Goal: Task Accomplishment & Management: Manage account settings

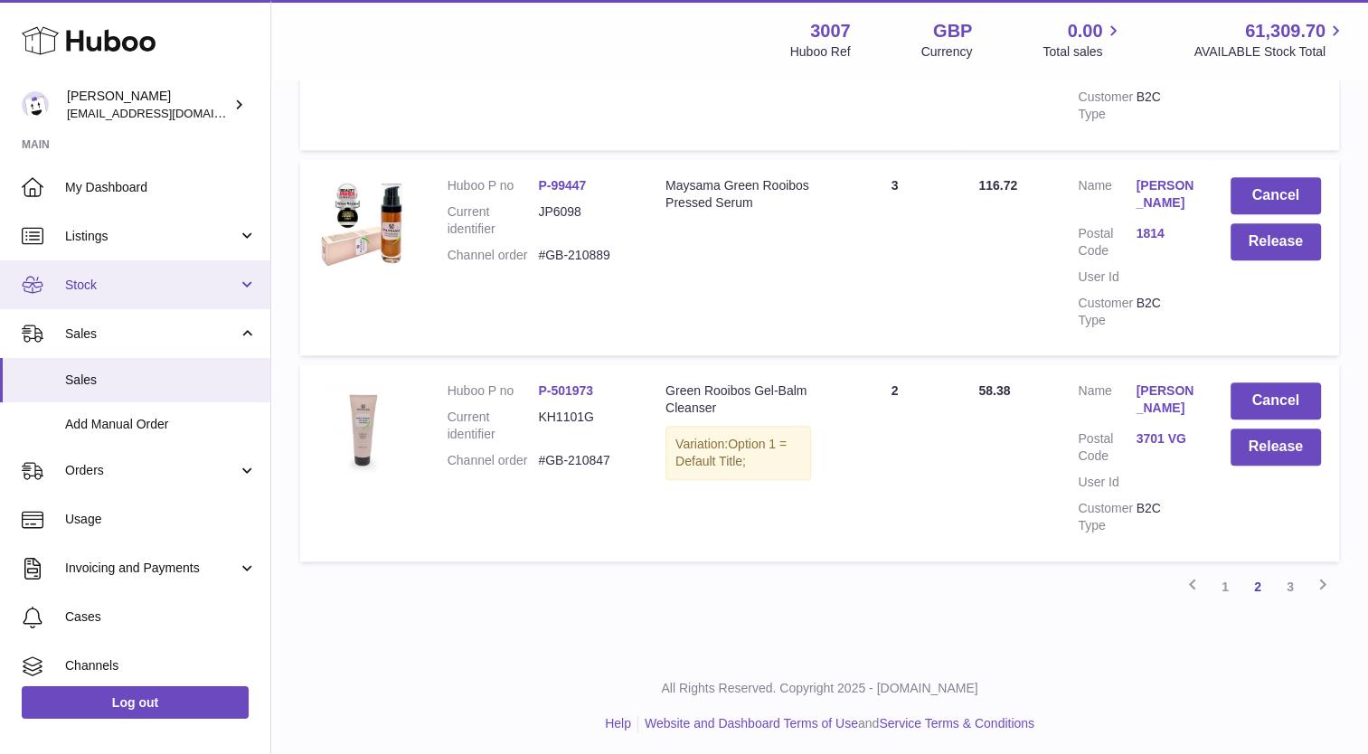
click at [99, 288] on span "Stock" at bounding box center [151, 285] width 173 height 17
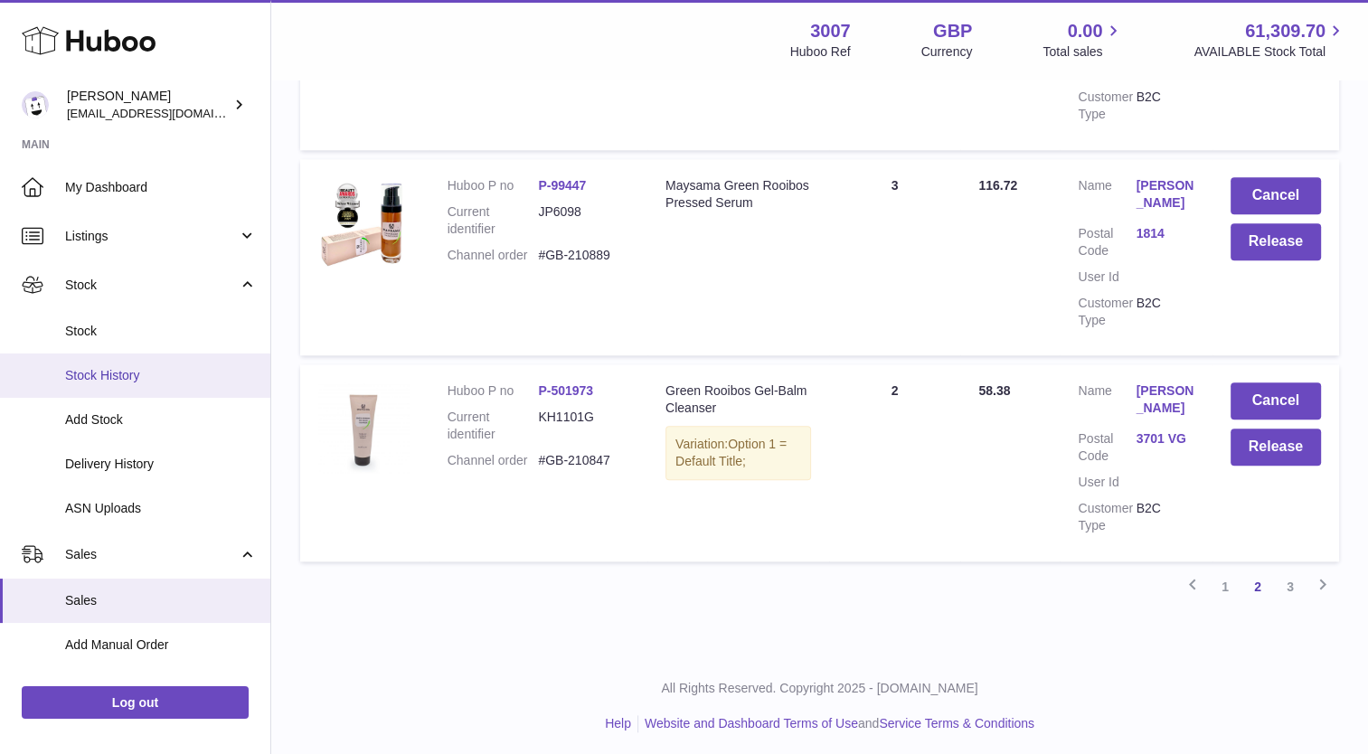
click at [99, 356] on link "Stock History" at bounding box center [135, 376] width 270 height 44
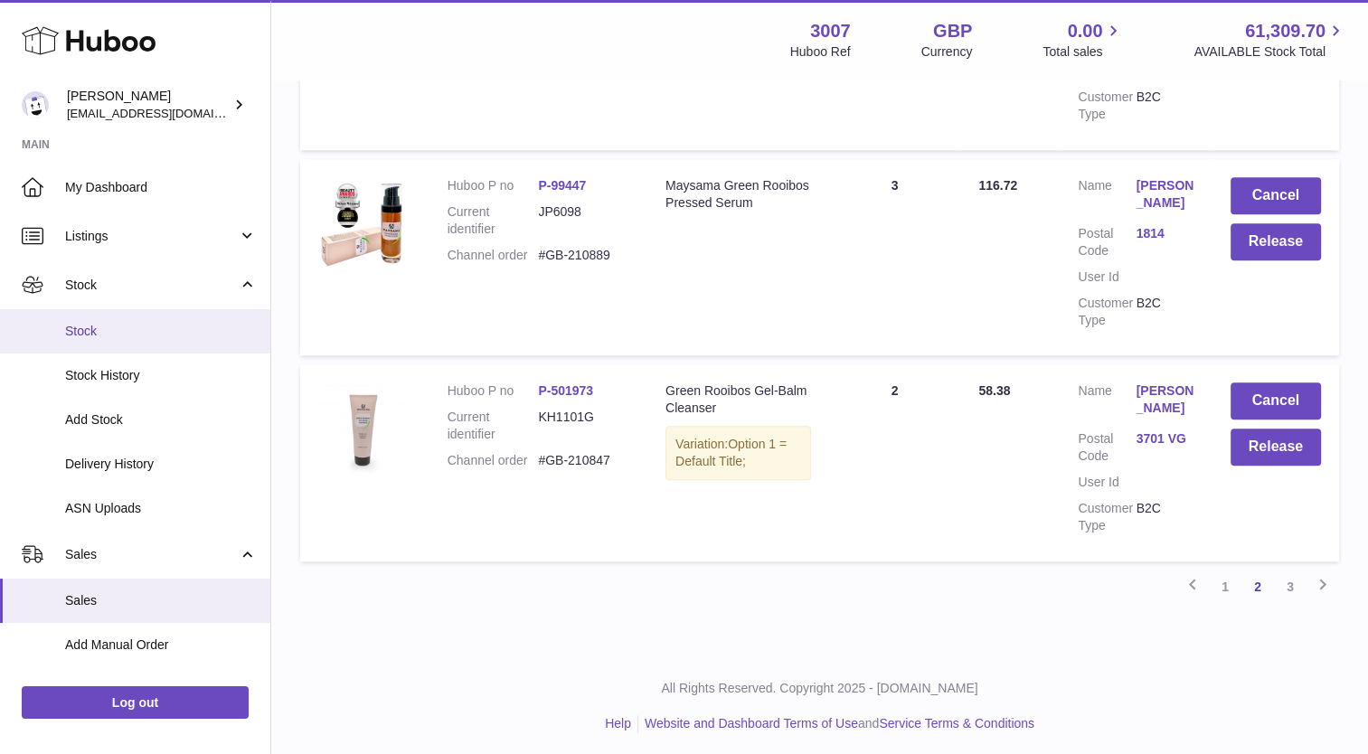
click at [91, 320] on link "Stock" at bounding box center [135, 331] width 270 height 44
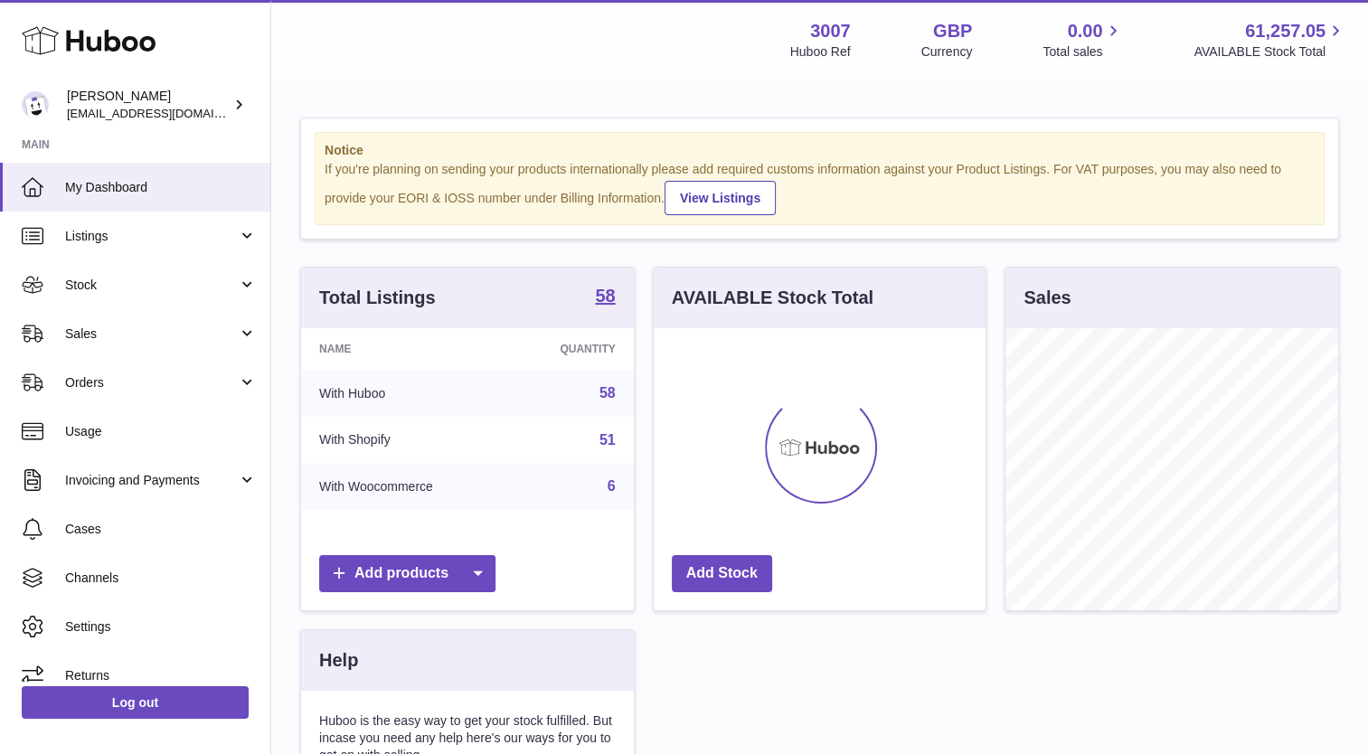
scroll to position [282, 333]
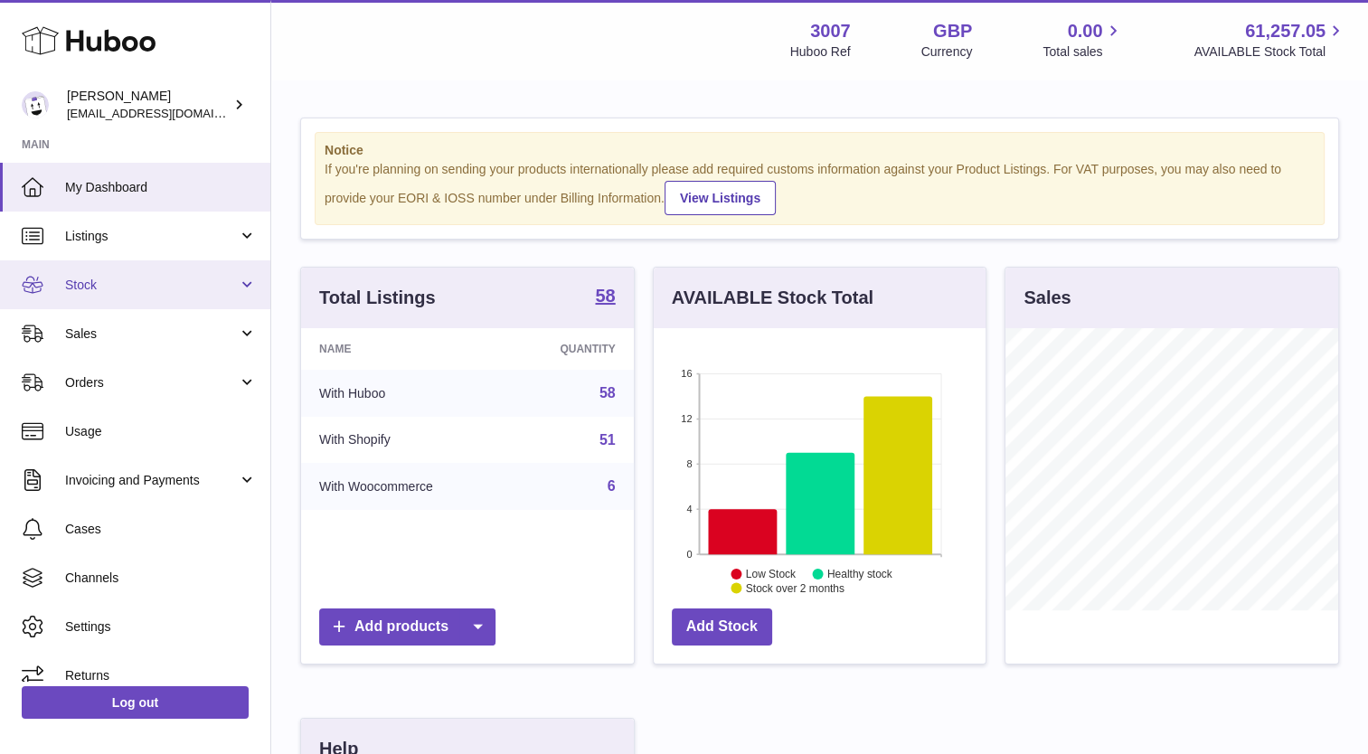
click at [80, 299] on link "Stock" at bounding box center [135, 284] width 270 height 49
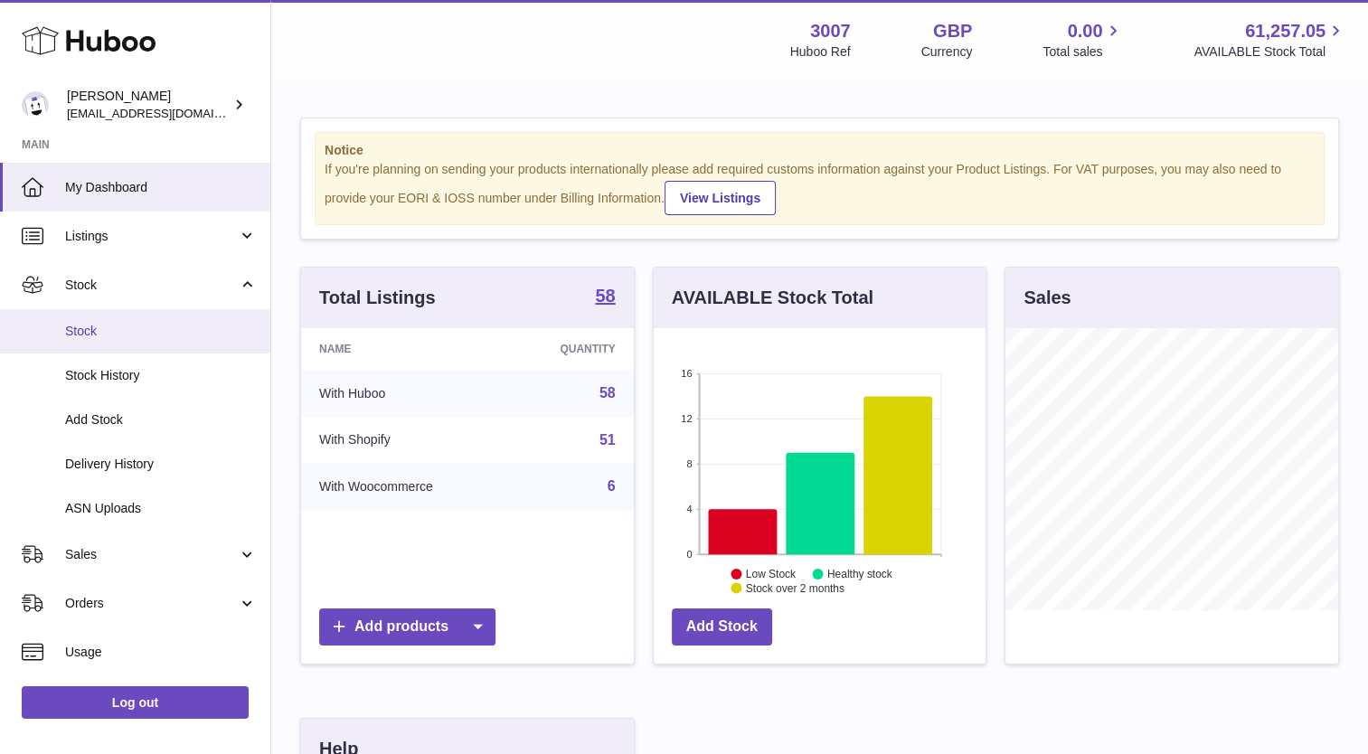
click at [90, 333] on span "Stock" at bounding box center [161, 331] width 192 height 17
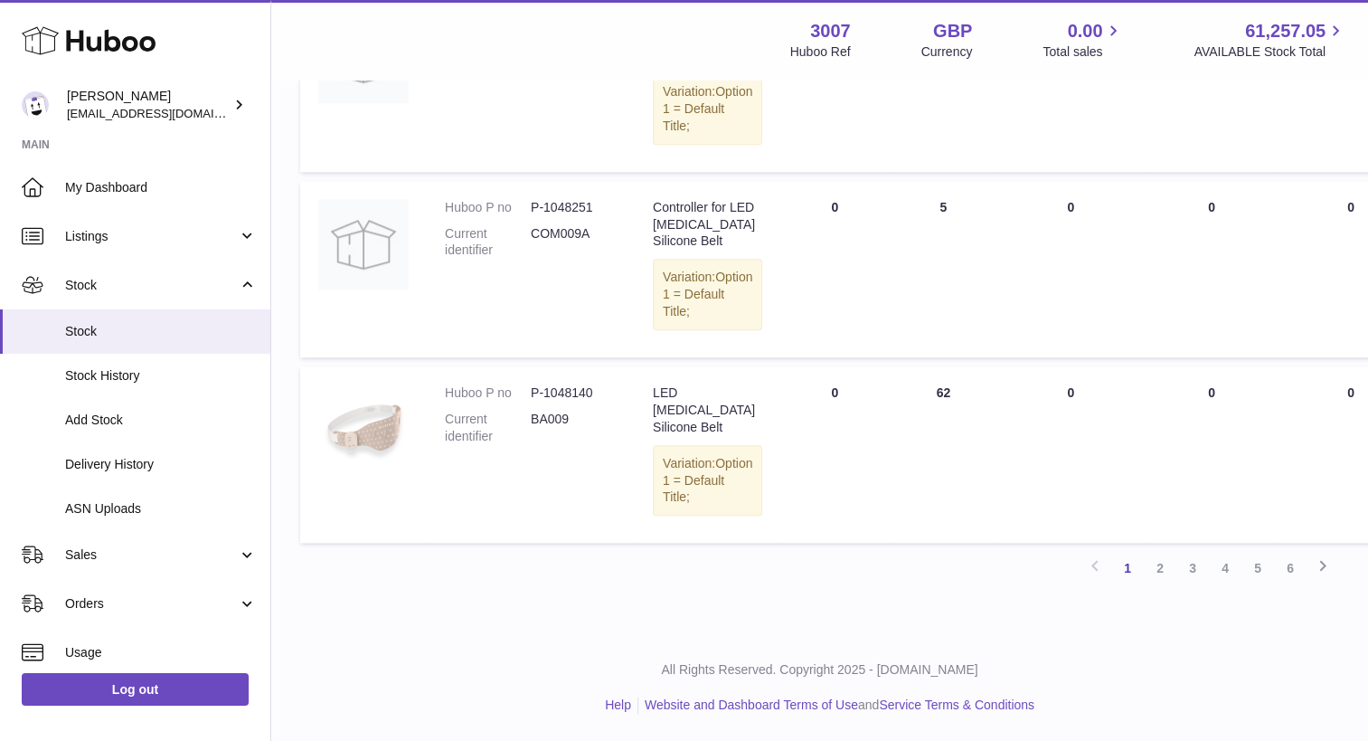
scroll to position [1606, 0]
click at [1166, 573] on link "2" at bounding box center [1160, 568] width 33 height 33
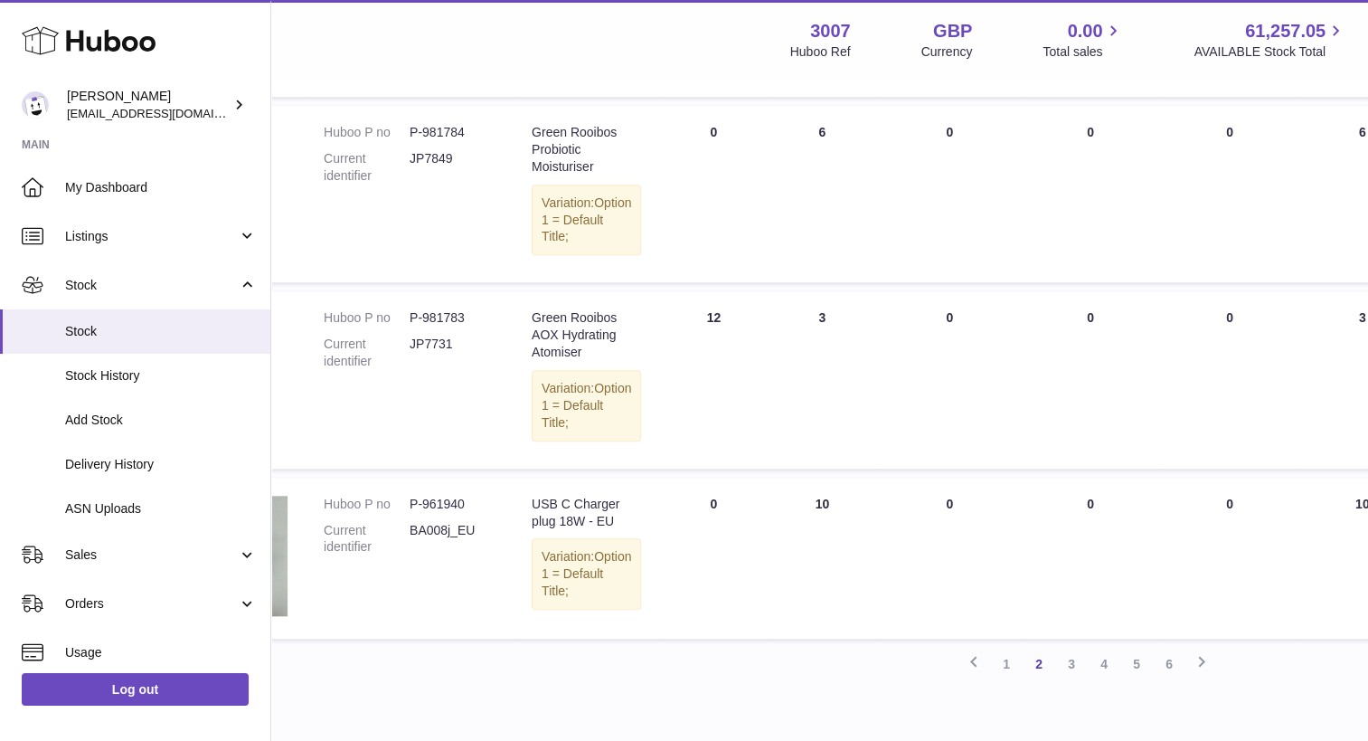
scroll to position [1577, 121]
click at [1071, 656] on link "3" at bounding box center [1071, 662] width 33 height 33
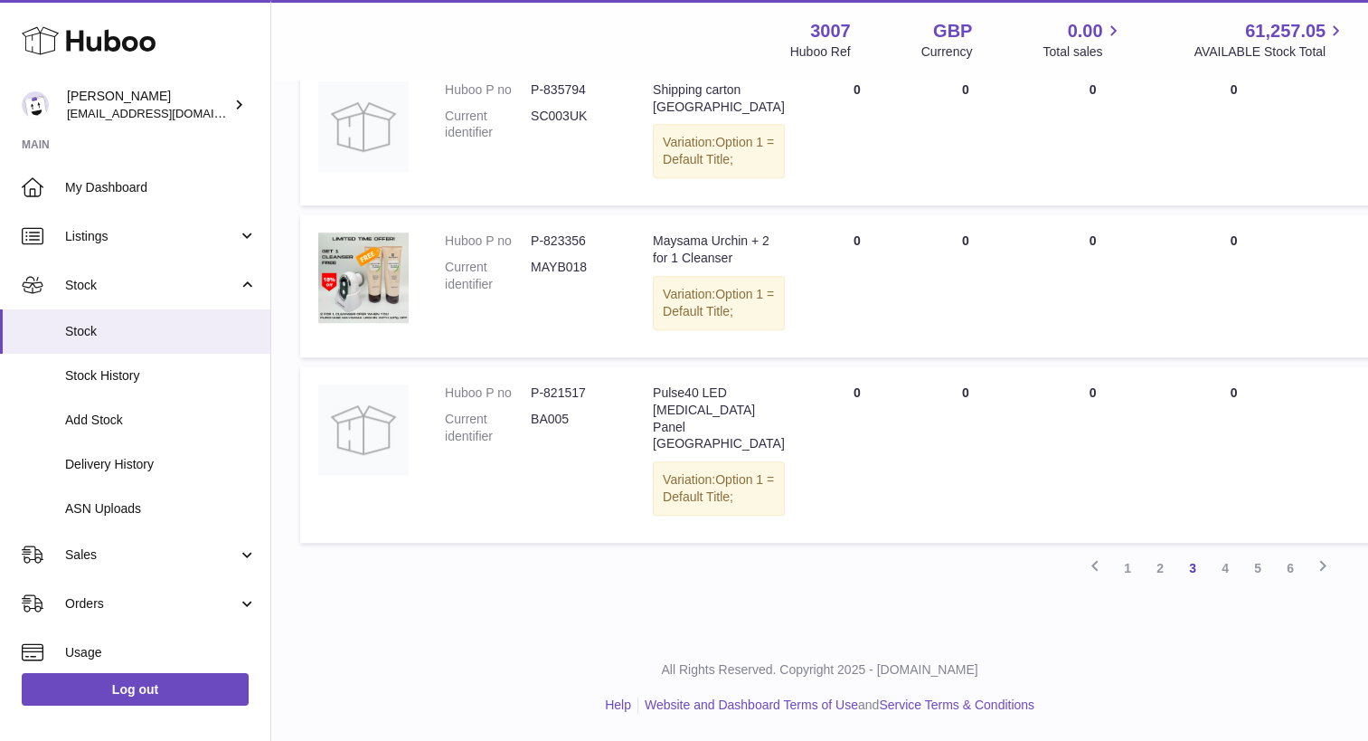
scroll to position [1563, 0]
click at [1223, 584] on link "4" at bounding box center [1225, 568] width 33 height 33
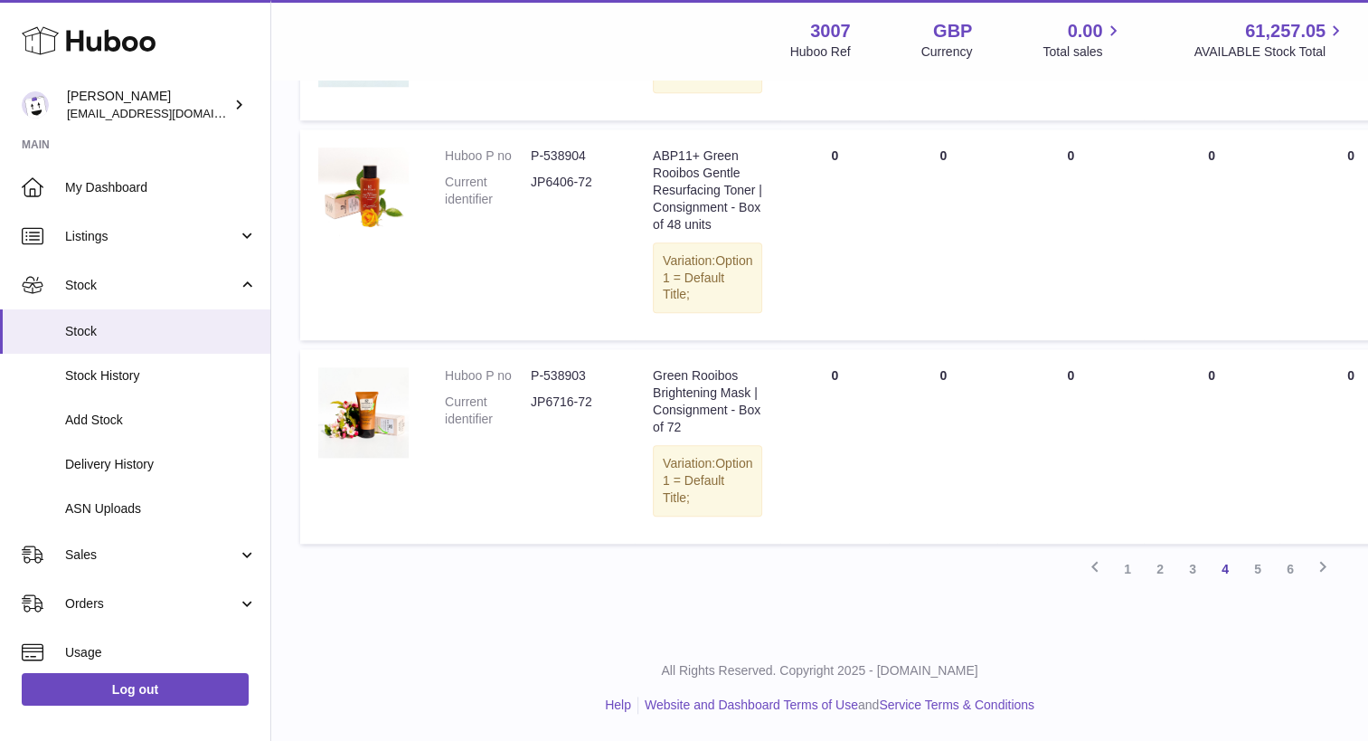
scroll to position [1794, 0]
click at [1251, 562] on link "5" at bounding box center [1257, 568] width 33 height 33
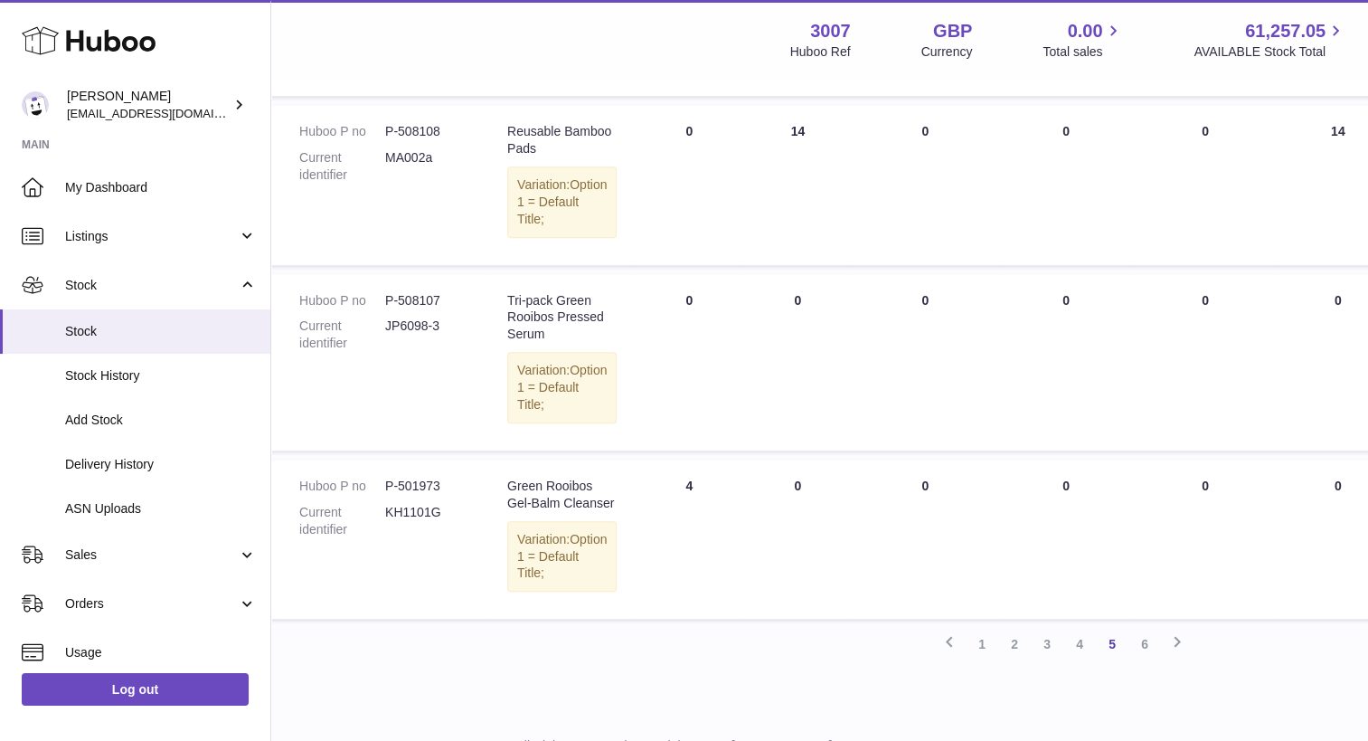
scroll to position [1591, 148]
click at [1144, 660] on link "6" at bounding box center [1142, 644] width 33 height 33
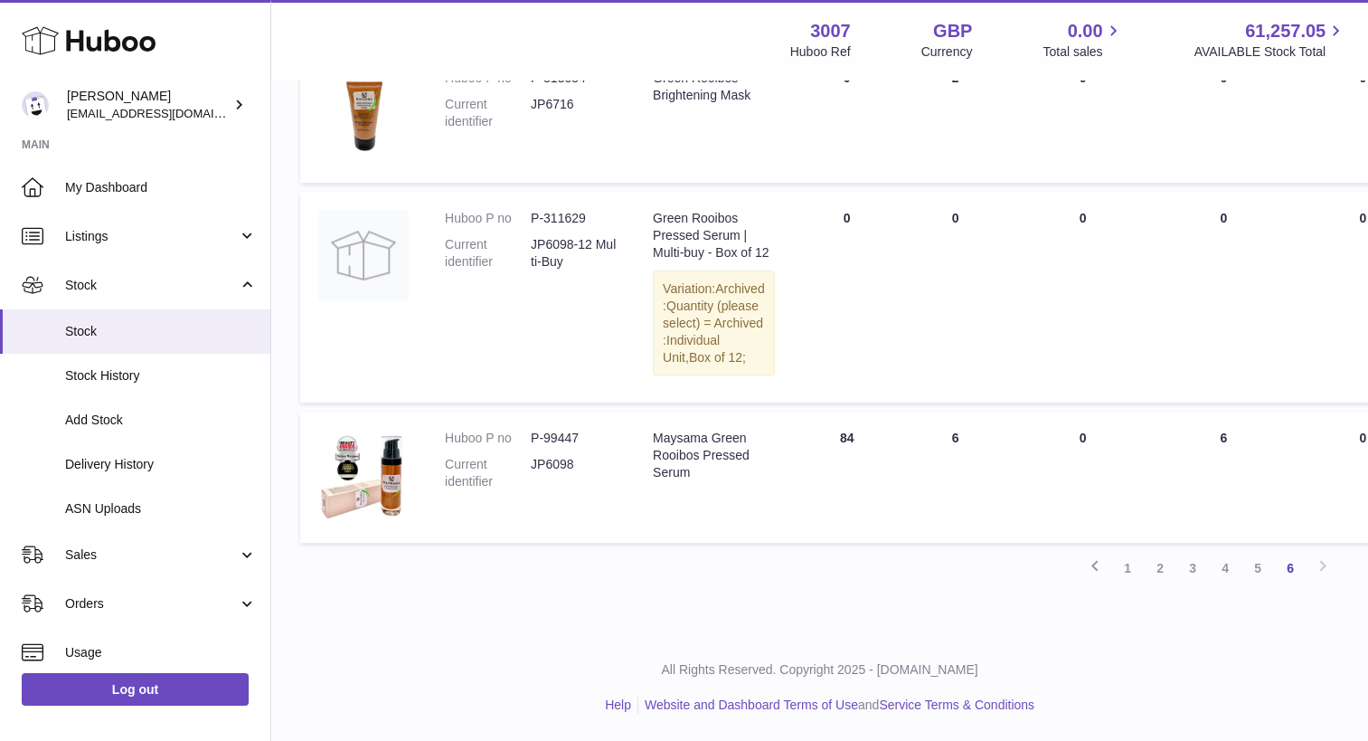
scroll to position [1347, 0]
